Goal: Information Seeking & Learning: Check status

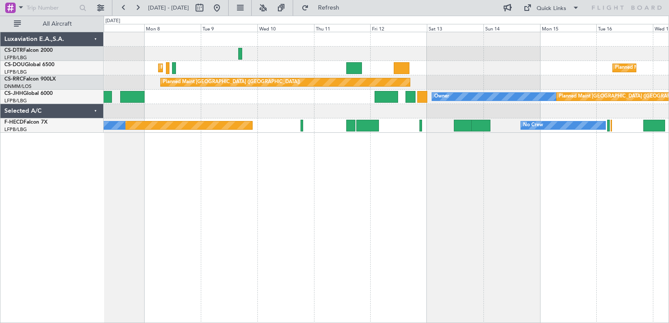
click at [359, 95] on div "Planned Maint [GEOGRAPHIC_DATA] ([GEOGRAPHIC_DATA]) Planned Maint [GEOGRAPHIC_D…" at bounding box center [334, 170] width 669 height 308
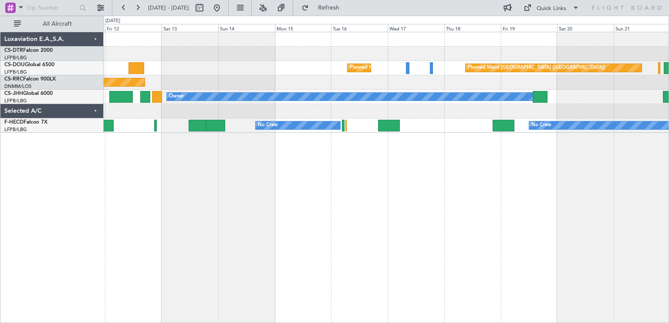
click at [346, 135] on div "Planned Maint [GEOGRAPHIC_DATA] ([GEOGRAPHIC_DATA]) Planned Maint [GEOGRAPHIC_D…" at bounding box center [386, 177] width 565 height 291
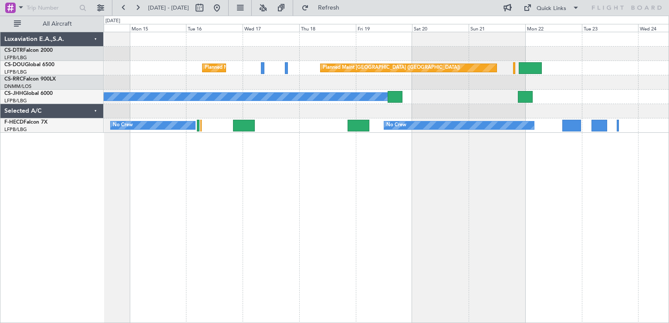
click at [450, 165] on div "Planned Maint [GEOGRAPHIC_DATA] ([GEOGRAPHIC_DATA]) Planned Maint [GEOGRAPHIC_D…" at bounding box center [386, 177] width 565 height 291
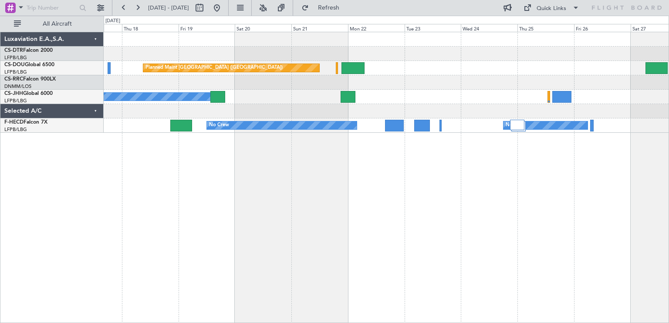
click at [408, 145] on div "Planned Maint [GEOGRAPHIC_DATA] ([GEOGRAPHIC_DATA]) Planned Maint [GEOGRAPHIC_D…" at bounding box center [386, 177] width 565 height 291
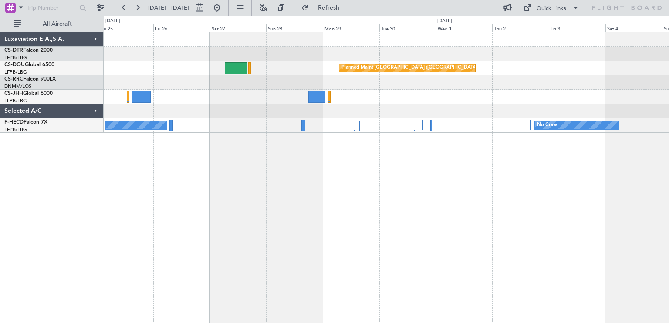
click at [203, 140] on div "Planned Maint [GEOGRAPHIC_DATA] ([GEOGRAPHIC_DATA]) No Crew No Crew" at bounding box center [386, 177] width 565 height 291
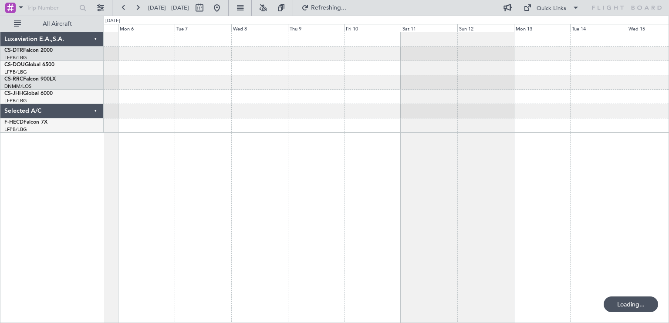
click at [72, 151] on div "No Crew Luxaviation E.A.,S.A. CS-DTR Falcon 2000 LFPB/LBG Paris ([GEOGRAPHIC_DA…" at bounding box center [334, 170] width 669 height 308
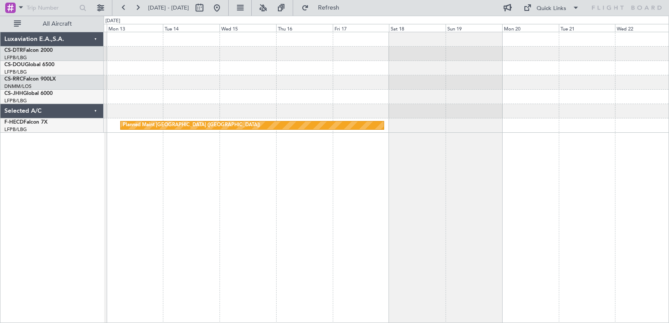
click at [200, 150] on div "Planned Maint [GEOGRAPHIC_DATA] ([GEOGRAPHIC_DATA]) No Crew" at bounding box center [386, 177] width 565 height 291
click at [669, 148] on div "Planned Maint [GEOGRAPHIC_DATA] ([GEOGRAPHIC_DATA]) No Crew Luxaviation E.A.,S.…" at bounding box center [334, 170] width 669 height 308
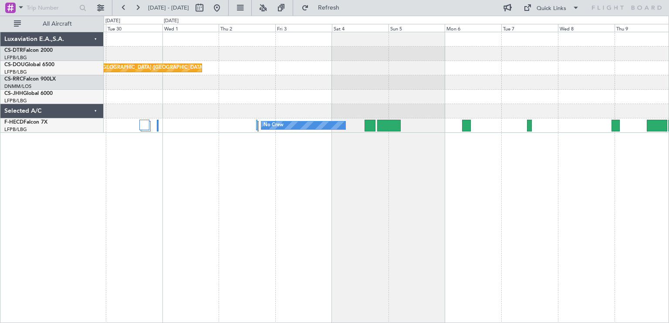
click at [669, 145] on div "Planned Maint [GEOGRAPHIC_DATA] ([GEOGRAPHIC_DATA]) No Crew No Crew Luxaviation…" at bounding box center [334, 170] width 669 height 308
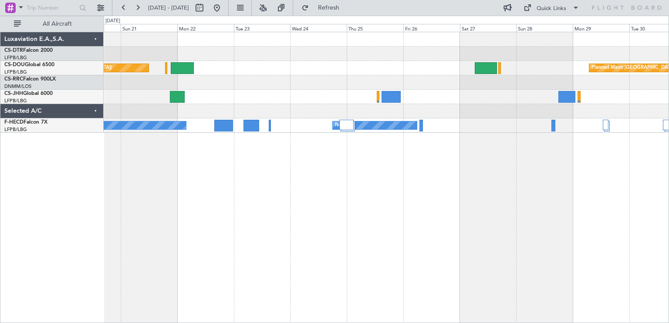
click at [627, 147] on div "Planned Maint [GEOGRAPHIC_DATA] ([GEOGRAPHIC_DATA]) Planned Maint [GEOGRAPHIC_D…" at bounding box center [386, 177] width 565 height 291
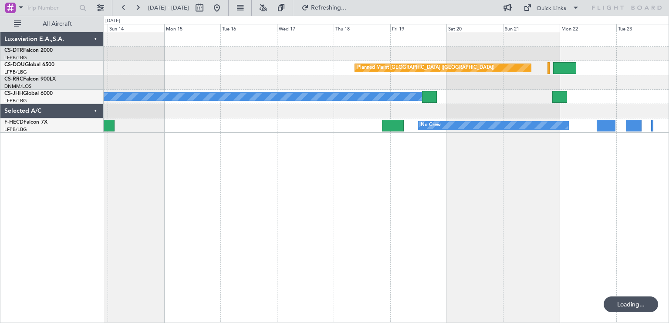
click at [642, 155] on div "Planned Maint [GEOGRAPHIC_DATA] ([GEOGRAPHIC_DATA]) Planned Maint [GEOGRAPHIC_D…" at bounding box center [386, 177] width 565 height 291
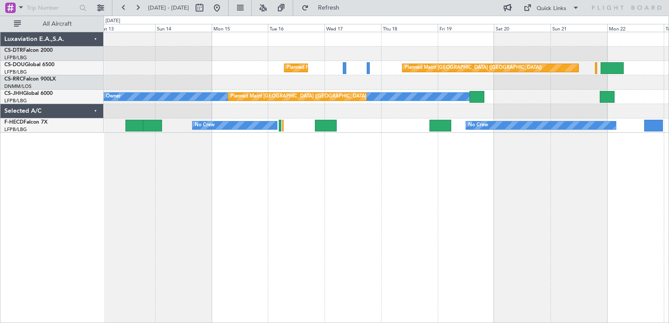
click at [235, 135] on div "Planned Maint [GEOGRAPHIC_DATA] ([GEOGRAPHIC_DATA]) Planned Maint [GEOGRAPHIC_D…" at bounding box center [386, 177] width 565 height 291
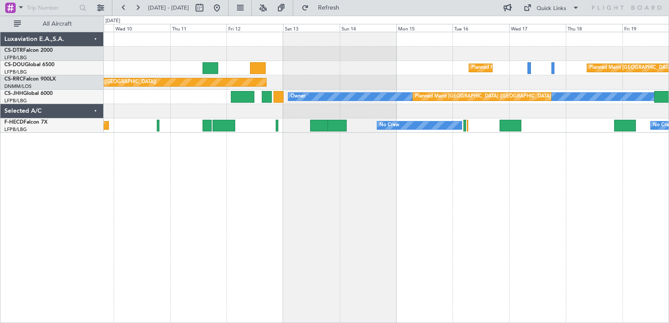
click at [287, 135] on div "Planned Maint [GEOGRAPHIC_DATA] ([GEOGRAPHIC_DATA]) Planned Maint [GEOGRAPHIC_D…" at bounding box center [386, 177] width 565 height 291
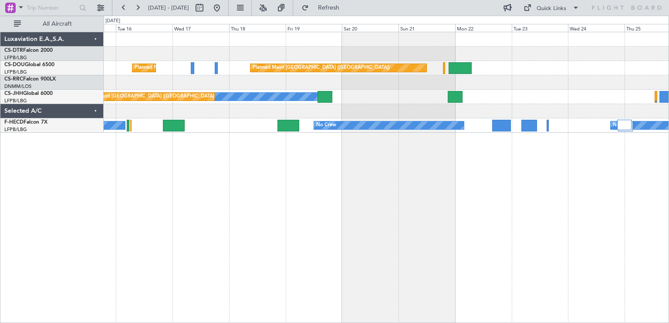
click at [139, 160] on div "Planned Maint [GEOGRAPHIC_DATA] ([GEOGRAPHIC_DATA]) Planned Maint [GEOGRAPHIC_D…" at bounding box center [386, 177] width 565 height 291
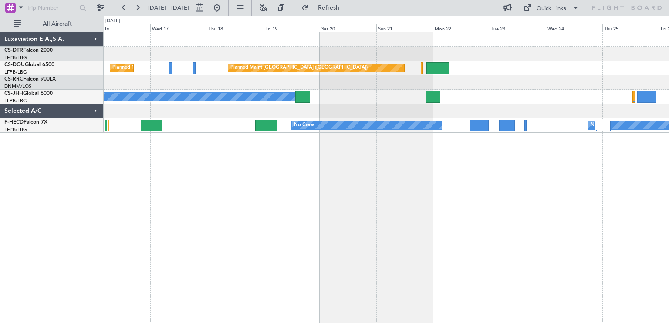
click at [268, 149] on div "Planned Maint [GEOGRAPHIC_DATA] ([GEOGRAPHIC_DATA]) Planned Maint [GEOGRAPHIC_D…" at bounding box center [386, 177] width 565 height 291
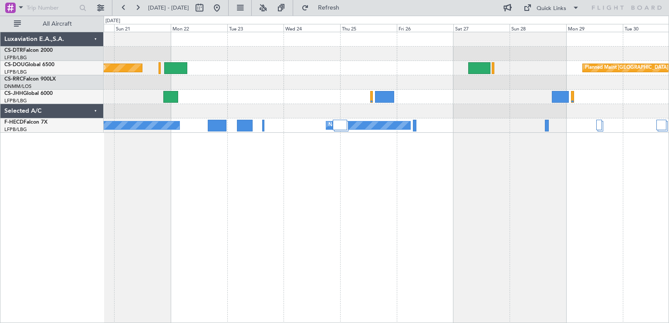
click at [294, 157] on div "Planned Maint [GEOGRAPHIC_DATA] ([GEOGRAPHIC_DATA]) Planned Maint [GEOGRAPHIC_D…" at bounding box center [386, 177] width 565 height 291
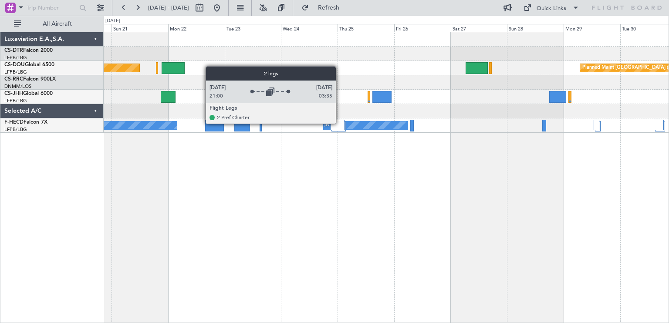
click at [340, 123] on div at bounding box center [337, 125] width 14 height 10
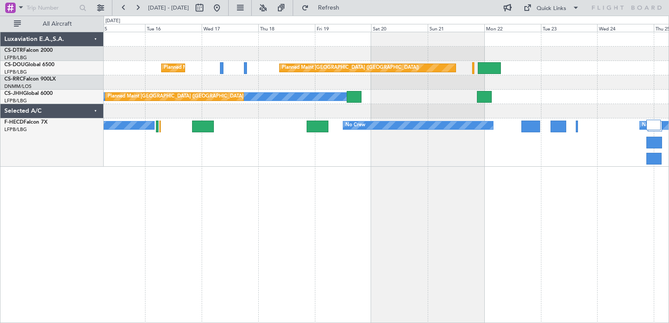
click at [541, 132] on div "No Crew No Crew No Crew" at bounding box center [386, 142] width 565 height 48
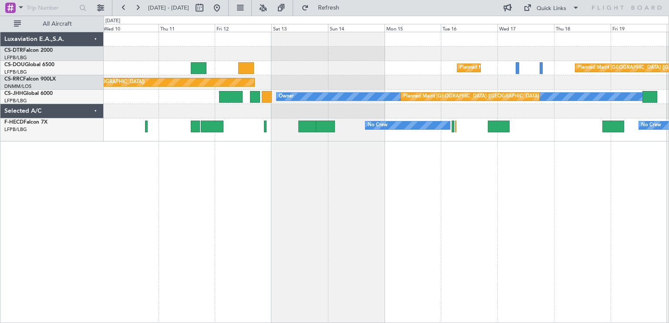
click at [646, 144] on div "Planned Maint [GEOGRAPHIC_DATA] ([GEOGRAPHIC_DATA]) Planned Maint [GEOGRAPHIC_D…" at bounding box center [386, 177] width 565 height 291
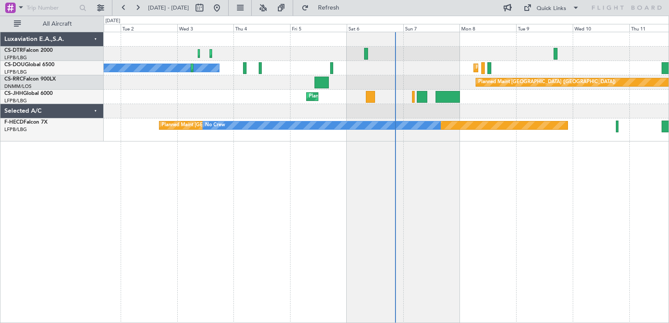
click at [669, 144] on div "Planned Maint [GEOGRAPHIC_DATA] (Ataturk) Planned Maint Sofia No Crew Planned M…" at bounding box center [334, 170] width 669 height 308
